Goal: Task Accomplishment & Management: Manage account settings

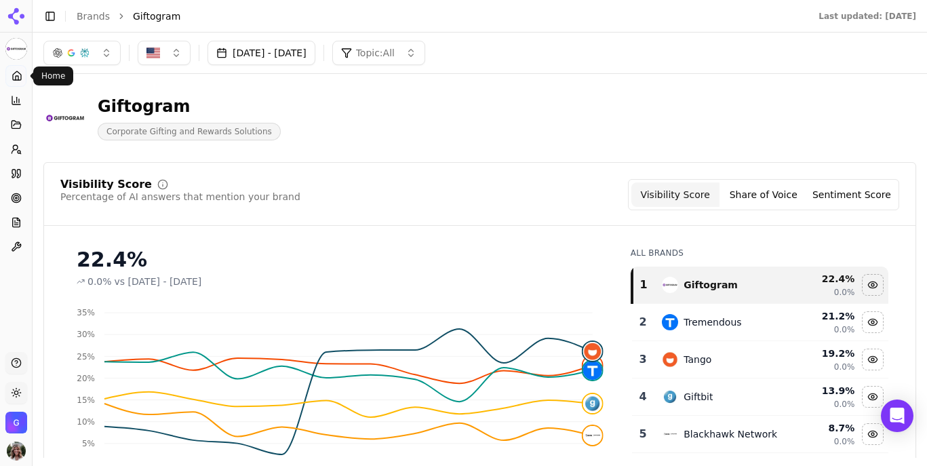
click at [12, 80] on icon at bounding box center [17, 76] width 11 height 11
click at [16, 448] on img "Open user button" at bounding box center [16, 451] width 19 height 19
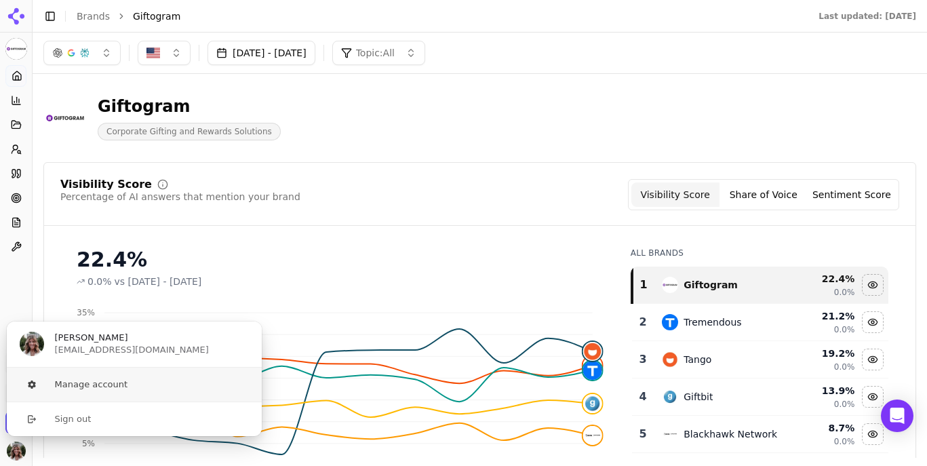
click at [64, 393] on button "Manage account" at bounding box center [134, 385] width 256 height 34
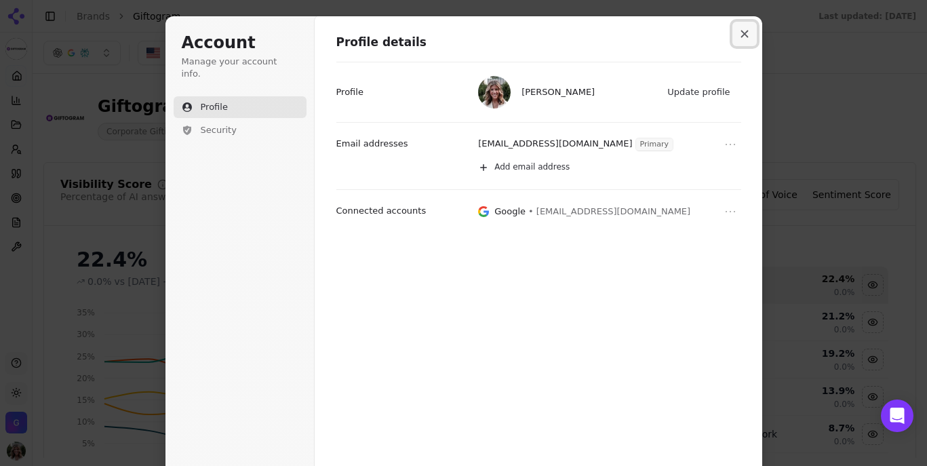
click at [749, 37] on button "Close modal" at bounding box center [745, 34] width 24 height 24
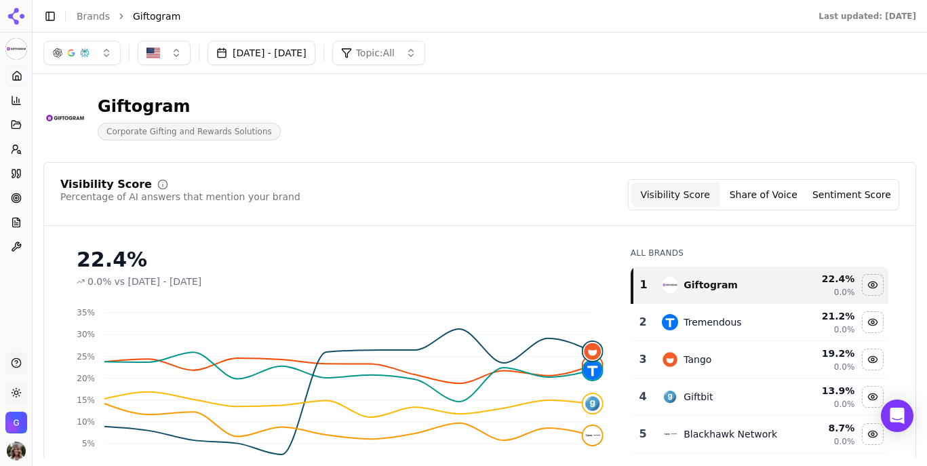
click at [25, 418] on img "Open organization switcher" at bounding box center [16, 423] width 22 height 22
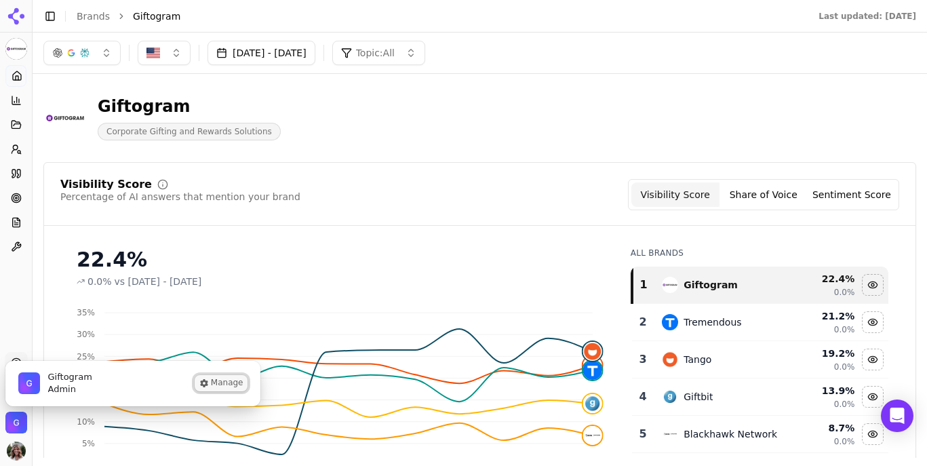
click at [214, 384] on button "Manage" at bounding box center [221, 383] width 53 height 16
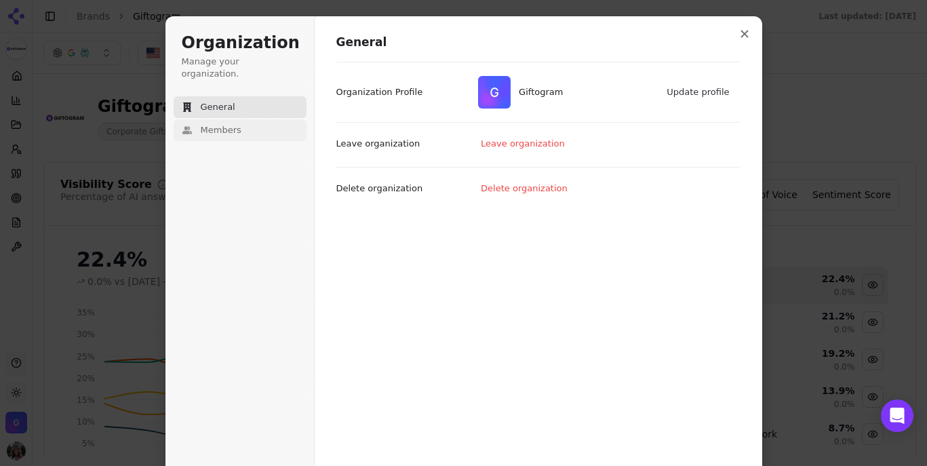
click at [227, 126] on button "Members" at bounding box center [240, 130] width 133 height 22
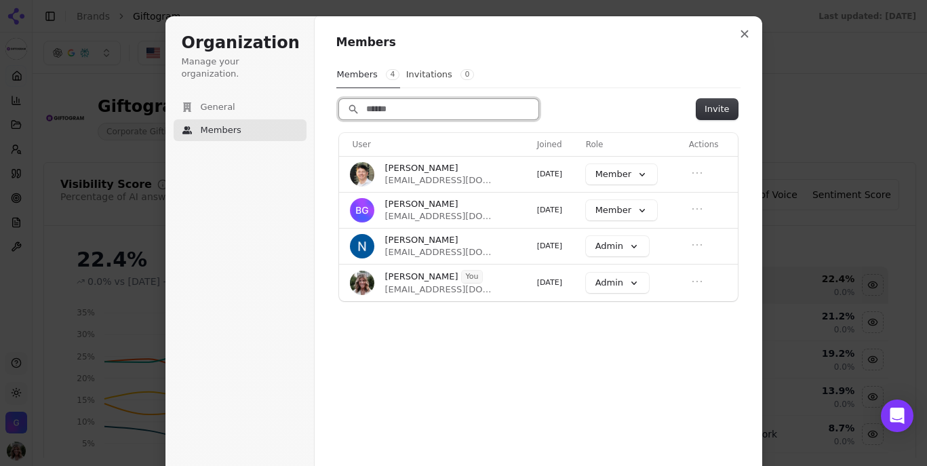
click at [383, 113] on input "Search" at bounding box center [438, 109] width 199 height 20
paste input "**********"
type input "**********"
click at [718, 105] on button "Invite" at bounding box center [717, 109] width 41 height 20
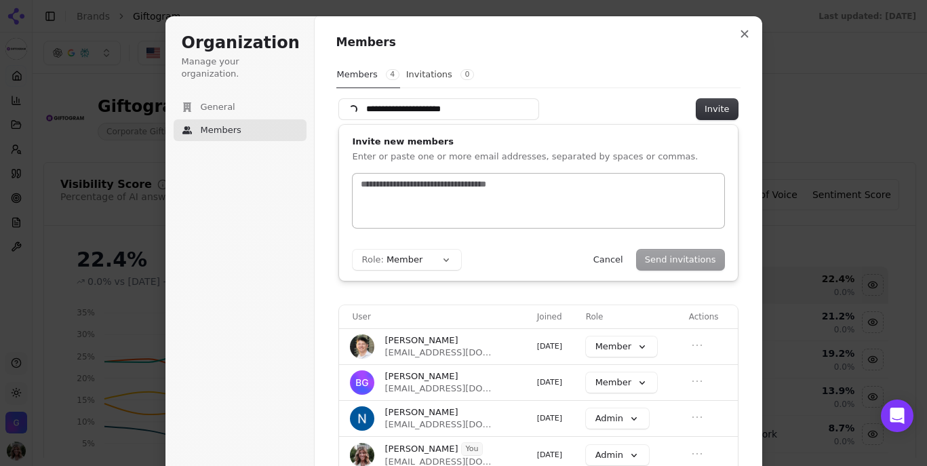
click at [486, 200] on div at bounding box center [539, 201] width 372 height 54
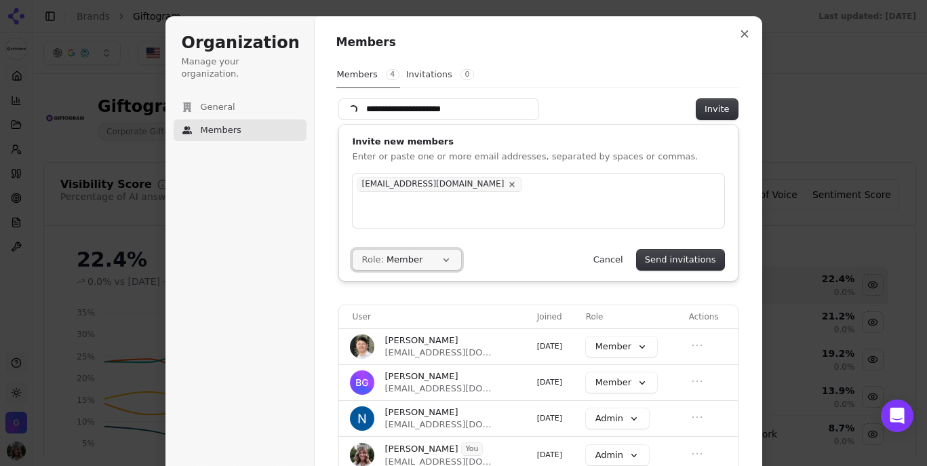
click at [439, 257] on button "Role: Member" at bounding box center [407, 260] width 109 height 20
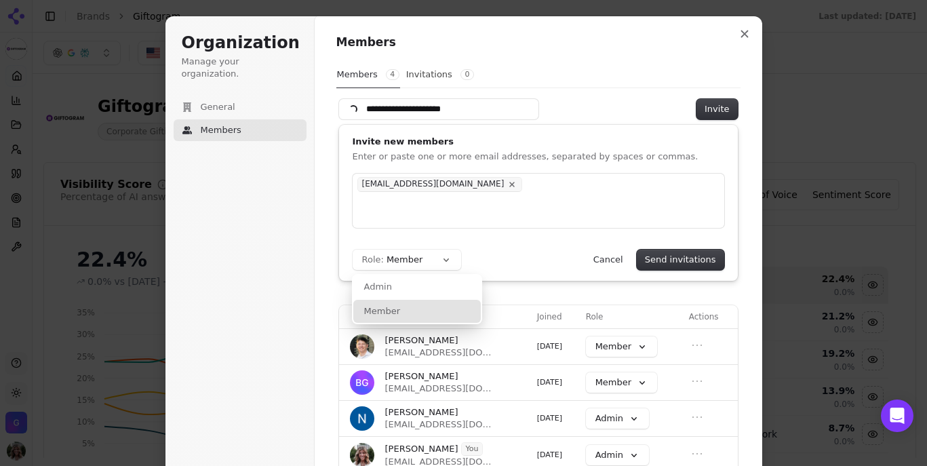
click at [488, 252] on div "Role: Member Admin Member Send invitations Cancel" at bounding box center [539, 260] width 372 height 20
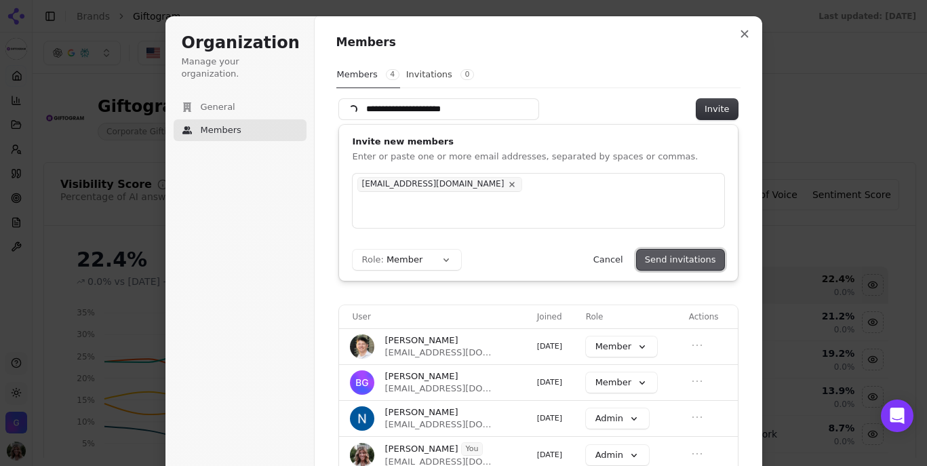
click at [672, 261] on button "Send invitations" at bounding box center [681, 260] width 88 height 20
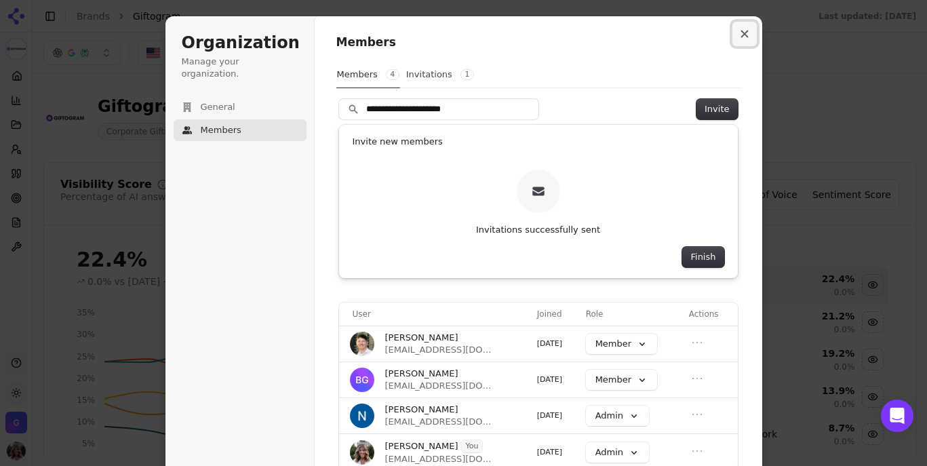
click at [748, 31] on button "Close modal" at bounding box center [745, 34] width 24 height 24
